Goal: Task Accomplishment & Management: Manage account settings

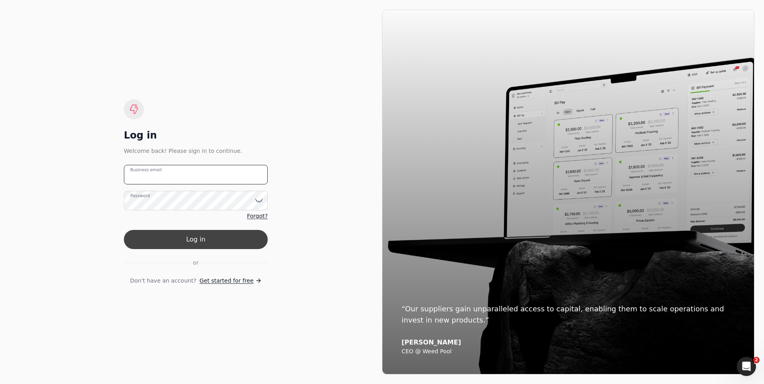
type email "[EMAIL_ADDRESS][PERSON_NAME][DOMAIN_NAME]"
click at [193, 237] on button "Log in" at bounding box center [196, 239] width 144 height 19
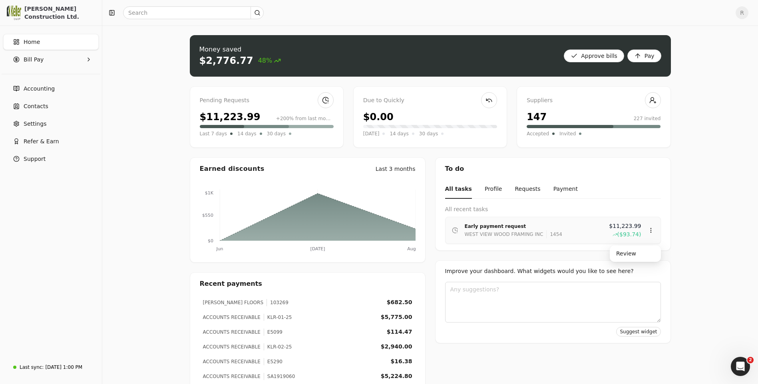
click at [492, 226] on div "Early payment request" at bounding box center [534, 227] width 138 height 8
click at [618, 255] on div "Review" at bounding box center [635, 253] width 48 height 13
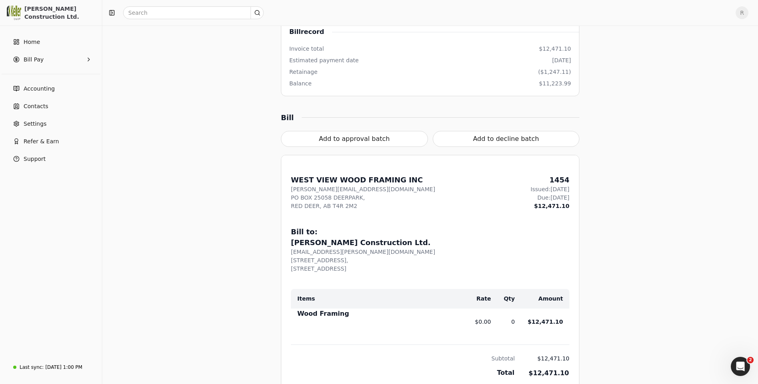
scroll to position [120, 0]
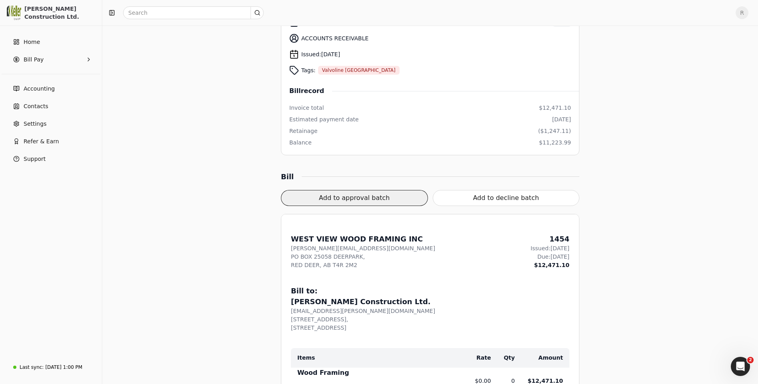
click at [361, 198] on button "Add to approval batch" at bounding box center [354, 198] width 147 height 16
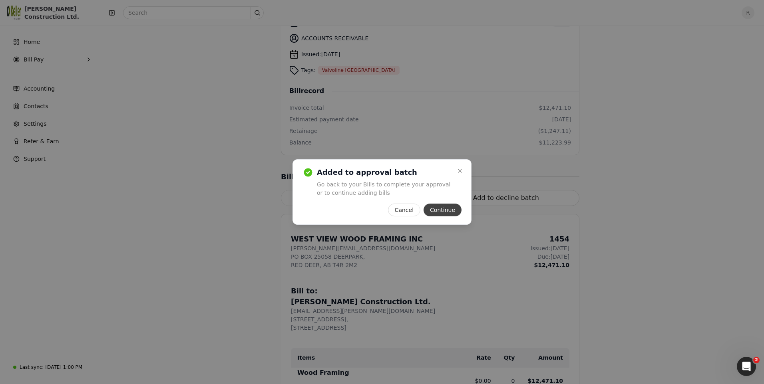
click at [451, 211] on button "Continue" at bounding box center [442, 210] width 38 height 13
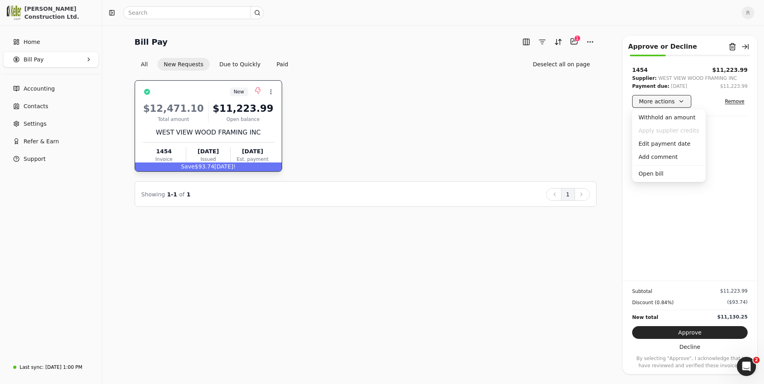
click at [679, 103] on button "More actions" at bounding box center [661, 101] width 59 height 13
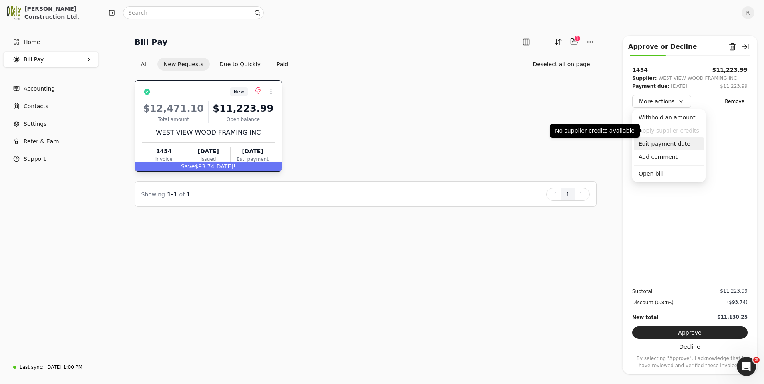
click at [671, 143] on div "Edit payment date" at bounding box center [669, 143] width 70 height 13
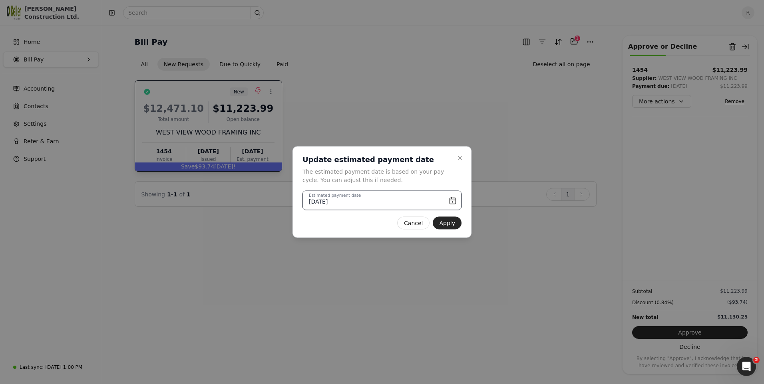
click at [452, 200] on input "[DATE]" at bounding box center [381, 201] width 159 height 20
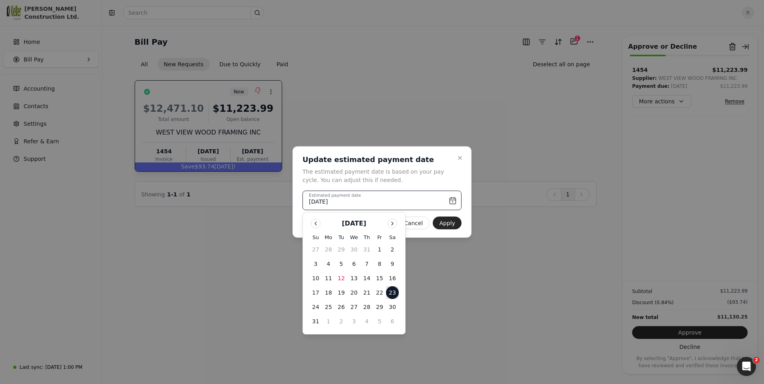
drag, startPoint x: 378, startPoint y: 321, endPoint x: 387, endPoint y: 223, distance: 98.6
click at [387, 223] on div "[DATE] Su Mo Tu We Th Fr Sa 27 28 29 30 31 1 2 3 4 5 6 7 8 9 10 11 12 13 14 15 …" at bounding box center [353, 273] width 89 height 109
click at [377, 324] on button "5" at bounding box center [379, 321] width 13 height 13
type input "[DATE]"
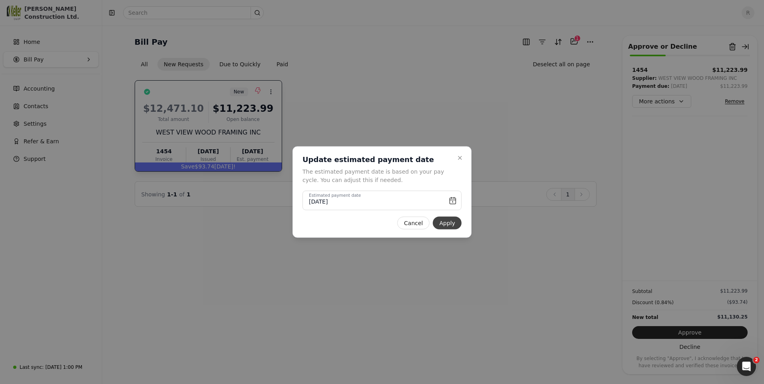
drag, startPoint x: 377, startPoint y: 324, endPoint x: 446, endPoint y: 220, distance: 124.2
click at [446, 220] on button "Apply" at bounding box center [447, 223] width 29 height 13
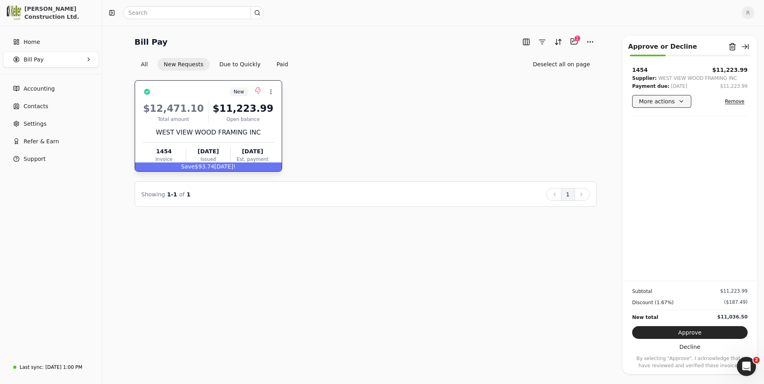
click at [678, 102] on button "More actions" at bounding box center [661, 101] width 59 height 13
click at [528, 133] on div "New Context Menu Button $12,471.10 Total amount $11,223.99 Open balance WEST VI…" at bounding box center [366, 125] width 462 height 91
click at [693, 332] on button "Approve" at bounding box center [689, 332] width 115 height 13
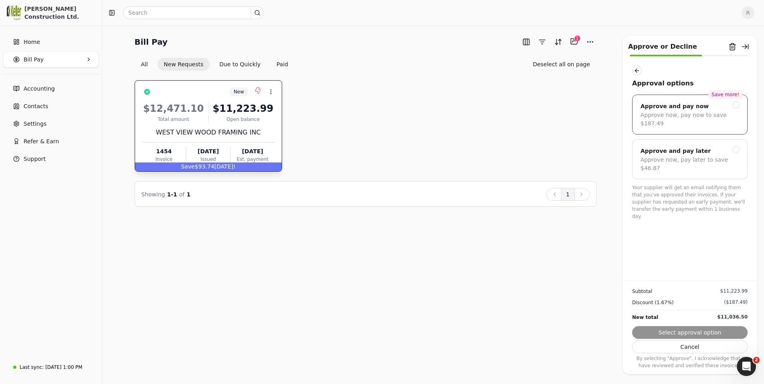
click at [737, 105] on div at bounding box center [735, 104] width 7 height 7
click at [682, 335] on button "Next" at bounding box center [689, 332] width 115 height 13
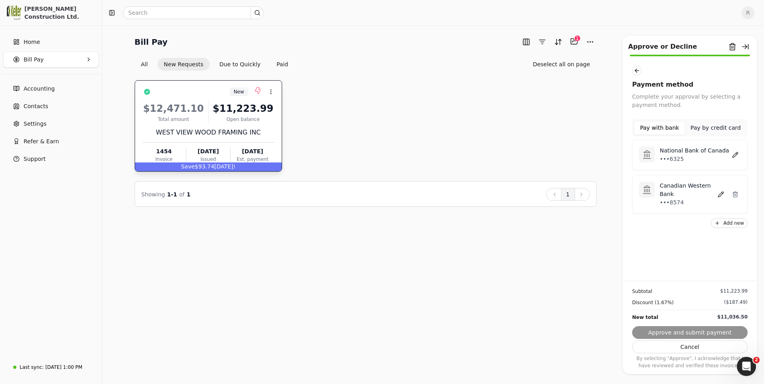
click at [668, 158] on p "•••6325" at bounding box center [695, 159] width 70 height 8
click at [693, 330] on button "Approve and submit payment" at bounding box center [689, 332] width 115 height 13
